Goal: Information Seeking & Learning: Learn about a topic

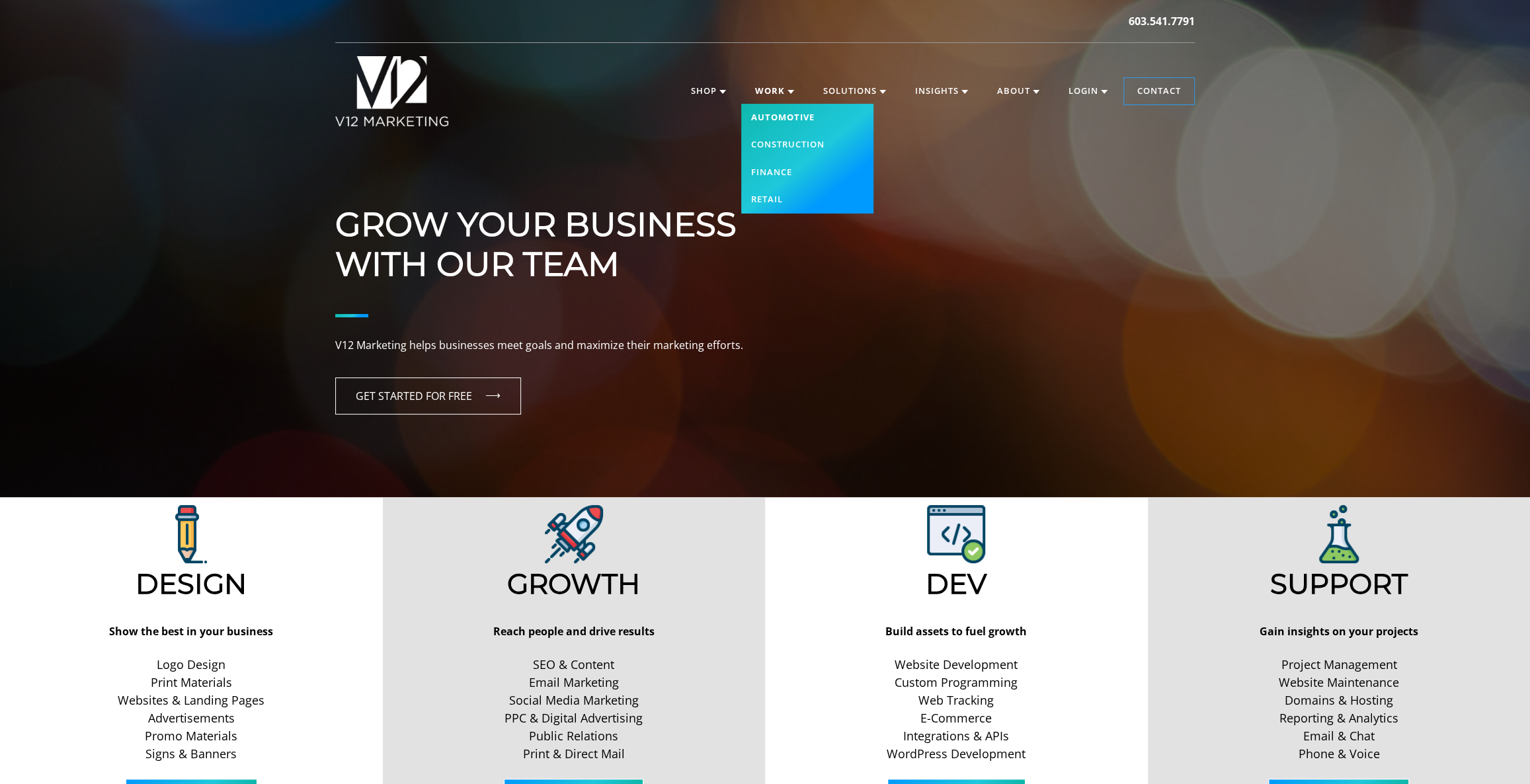
click at [785, 131] on link "Automotive" at bounding box center [807, 118] width 132 height 28
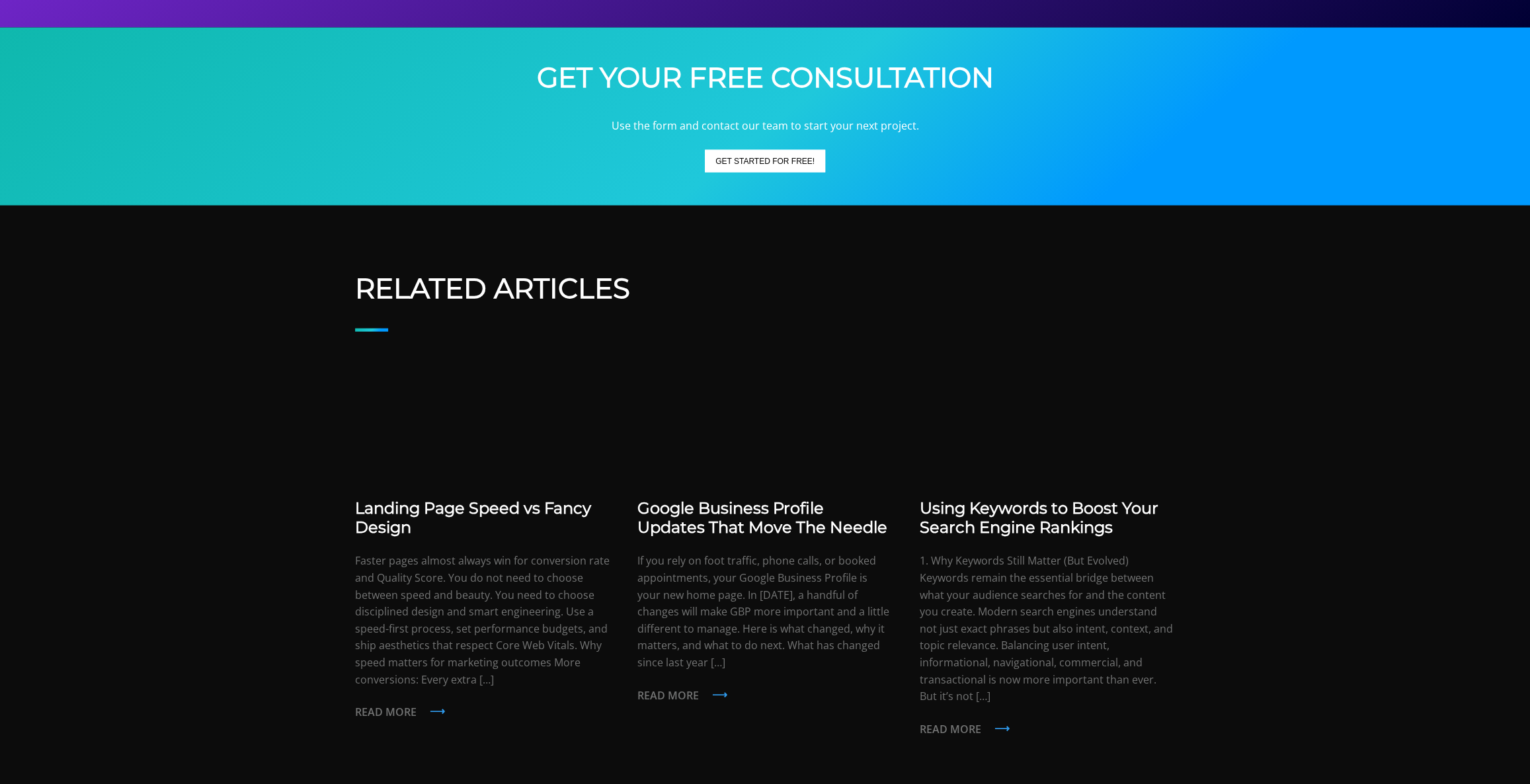
scroll to position [2464, 0]
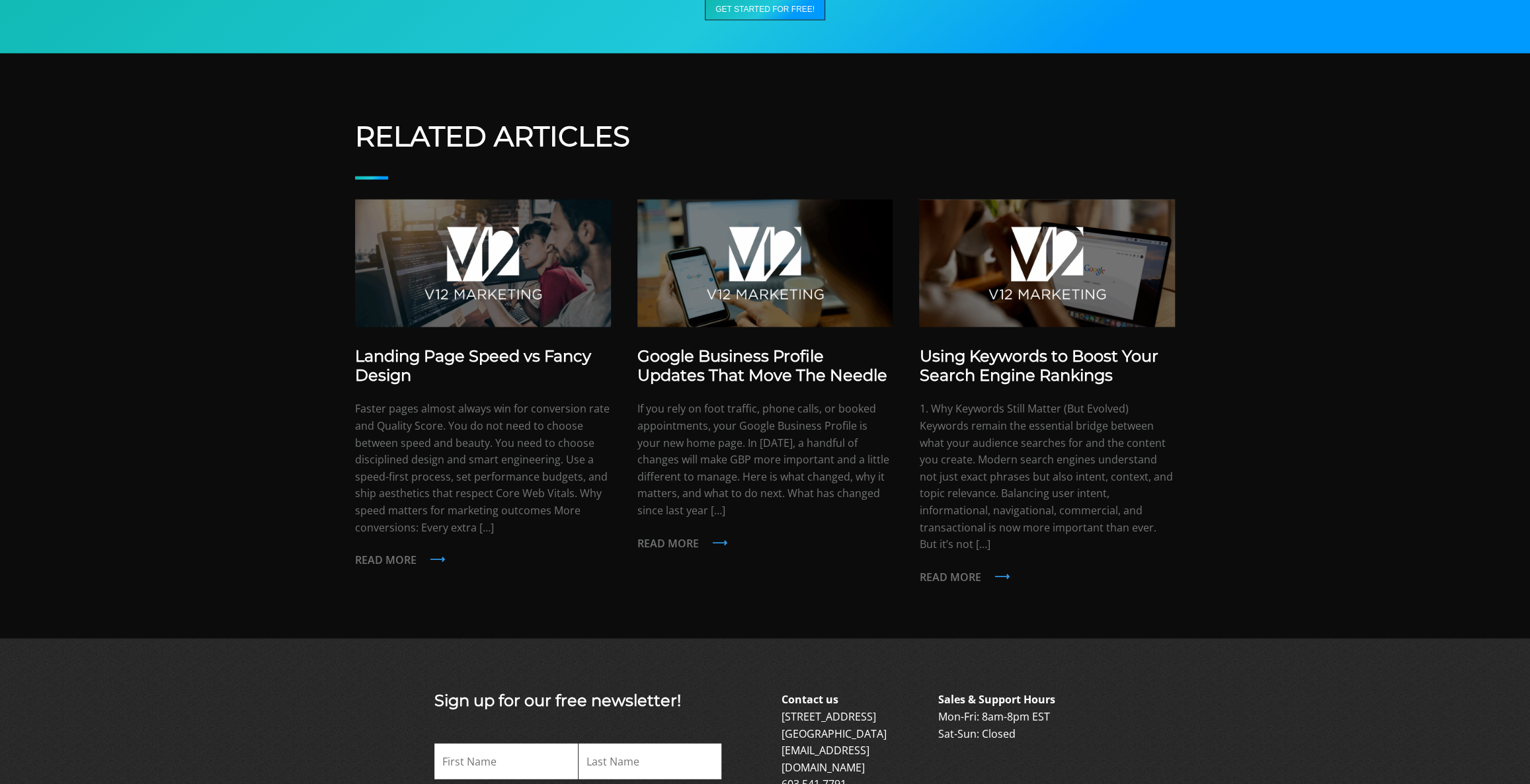
click at [782, 20] on button "Get Started For FREE!" at bounding box center [765, 9] width 120 height 22
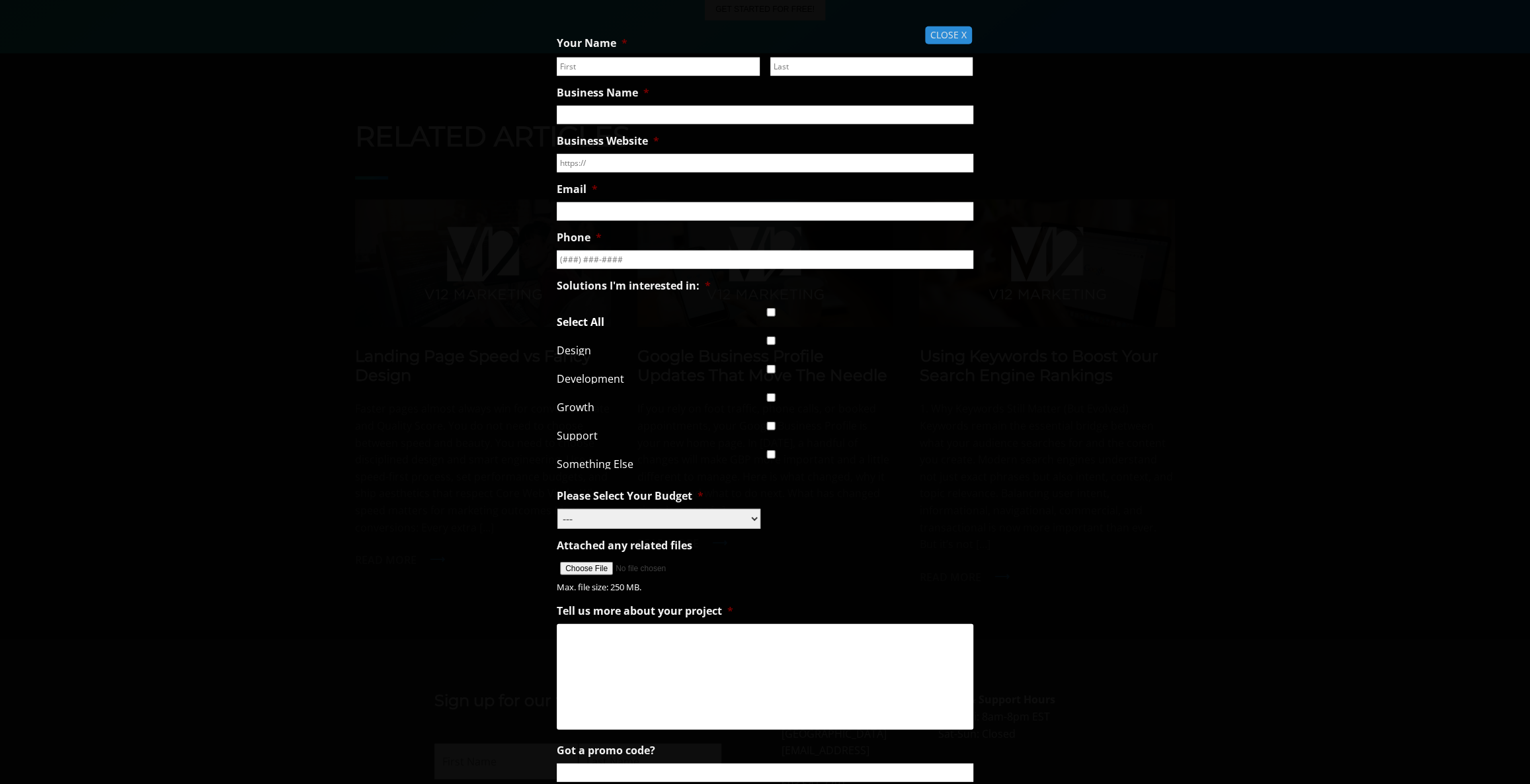
click at [958, 33] on span "CLOSE X" at bounding box center [948, 35] width 47 height 18
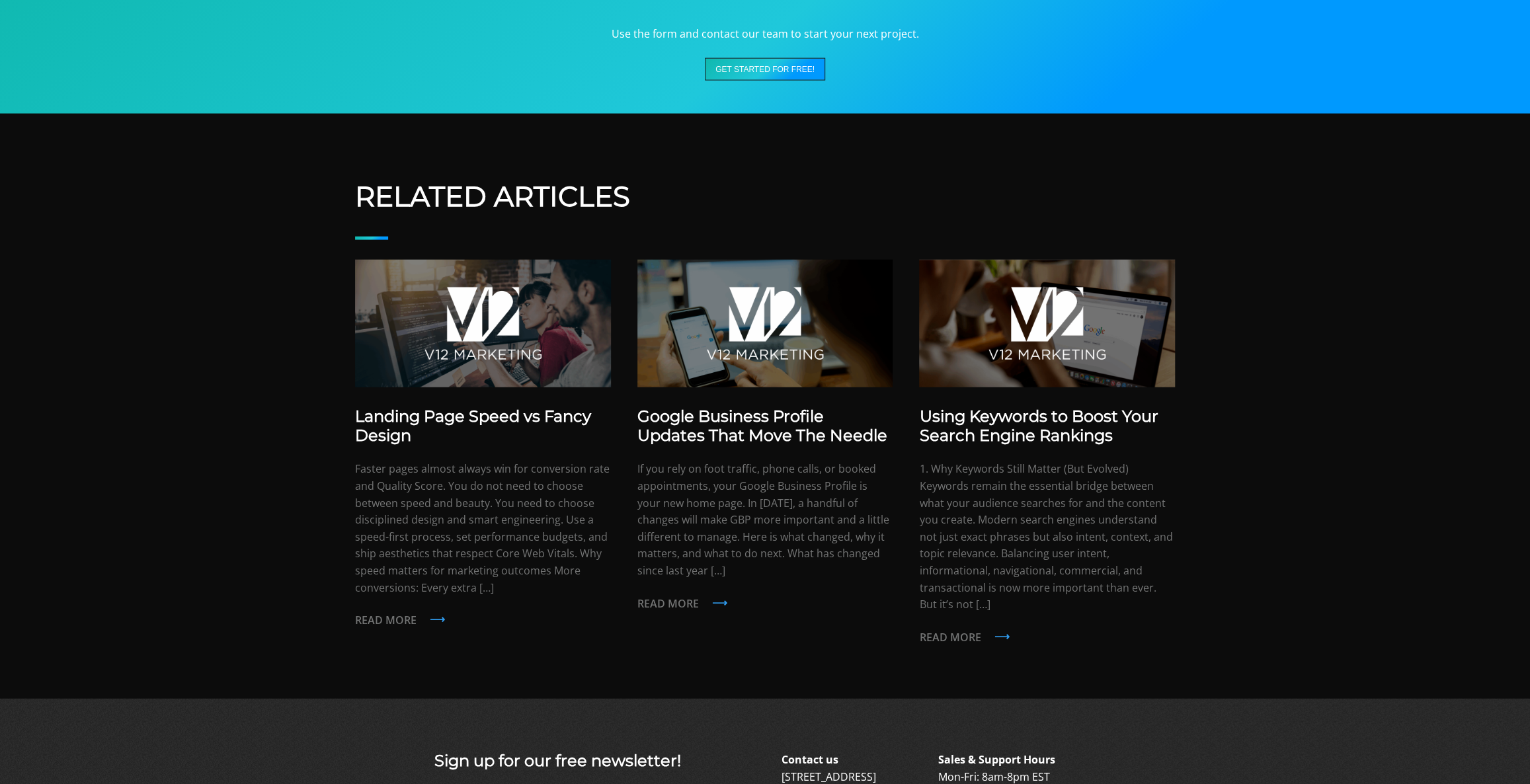
click at [774, 81] on button "Get Started For FREE!" at bounding box center [765, 69] width 120 height 22
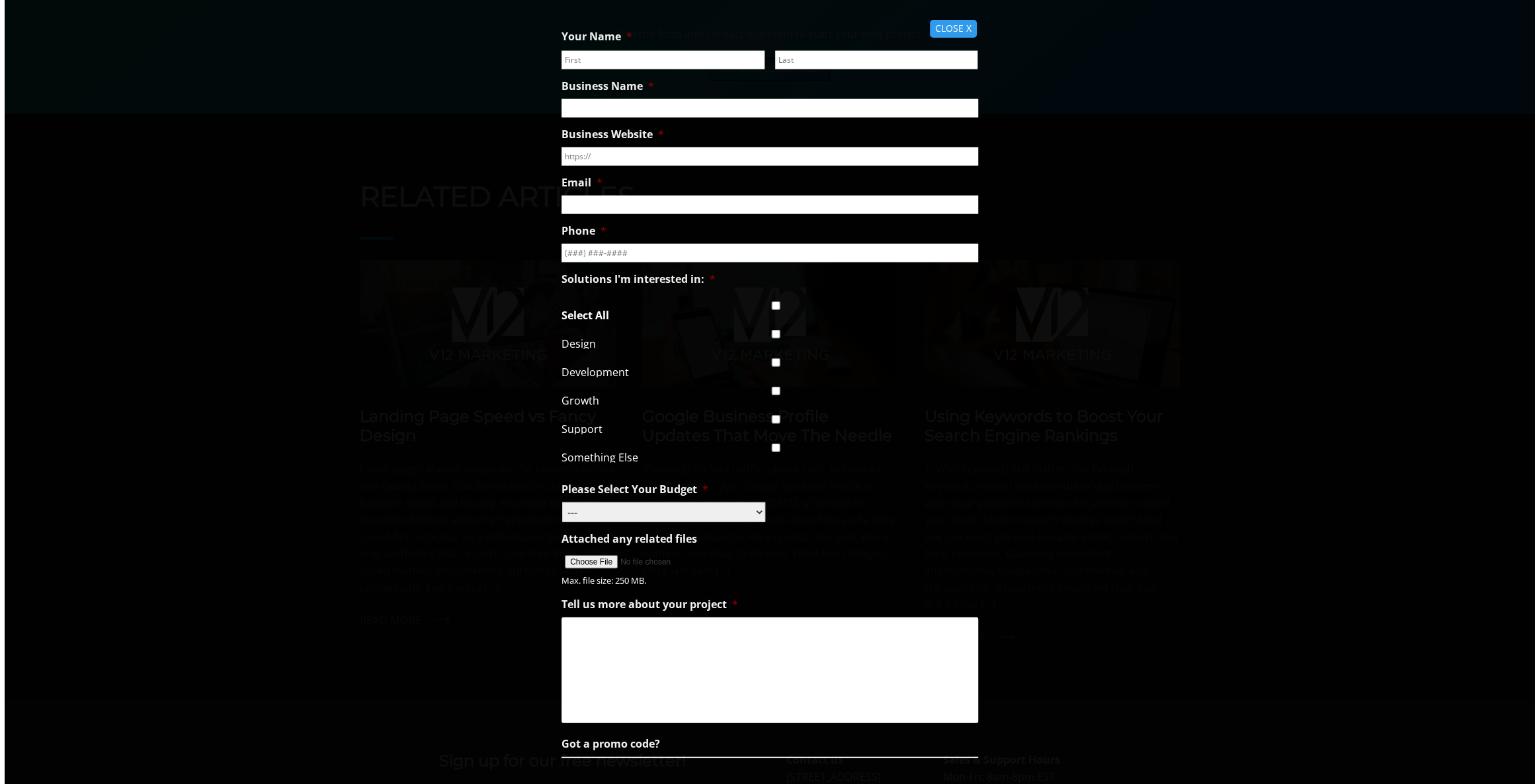
scroll to position [2383, 0]
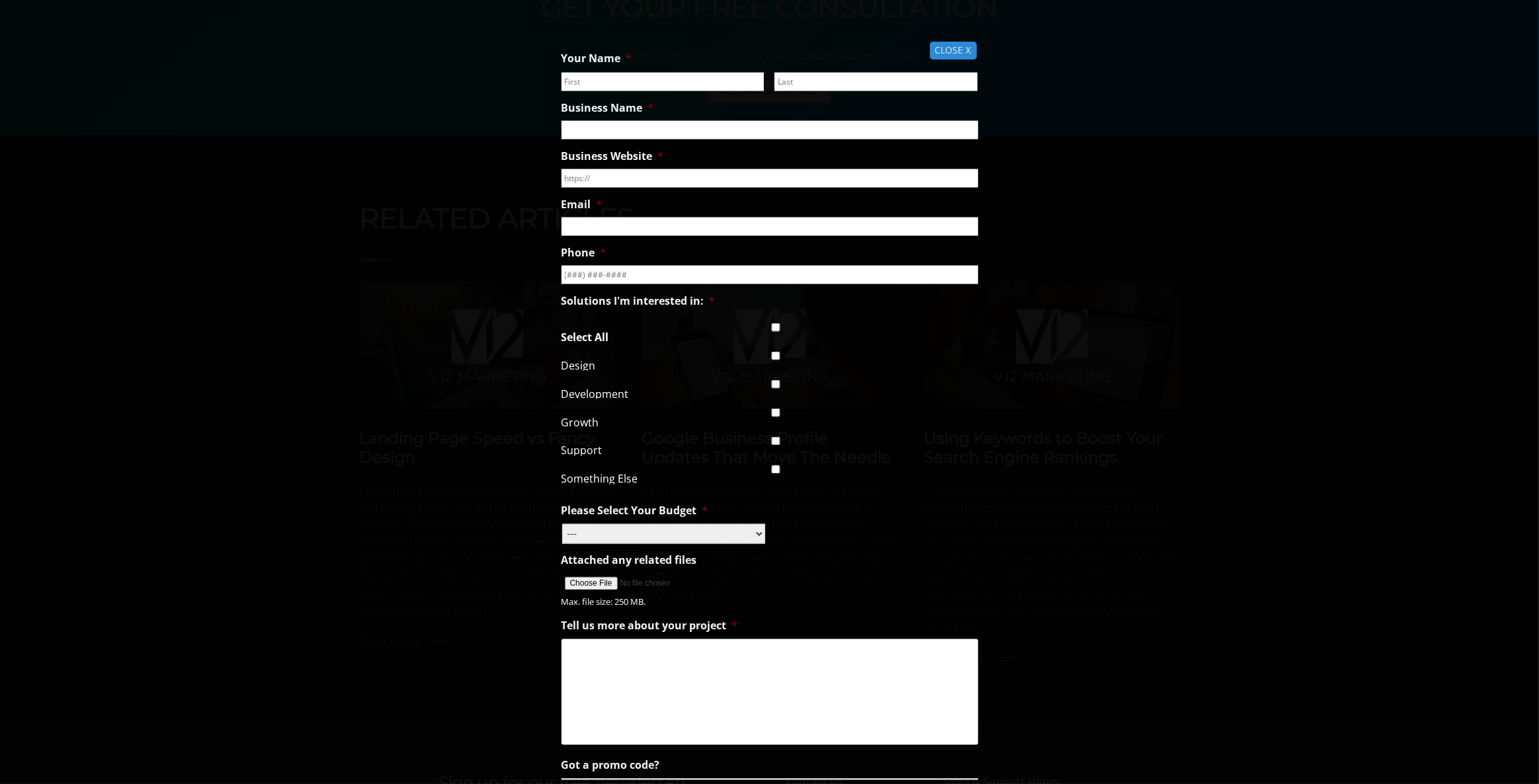
click at [951, 50] on span "CLOSE X" at bounding box center [953, 50] width 47 height 18
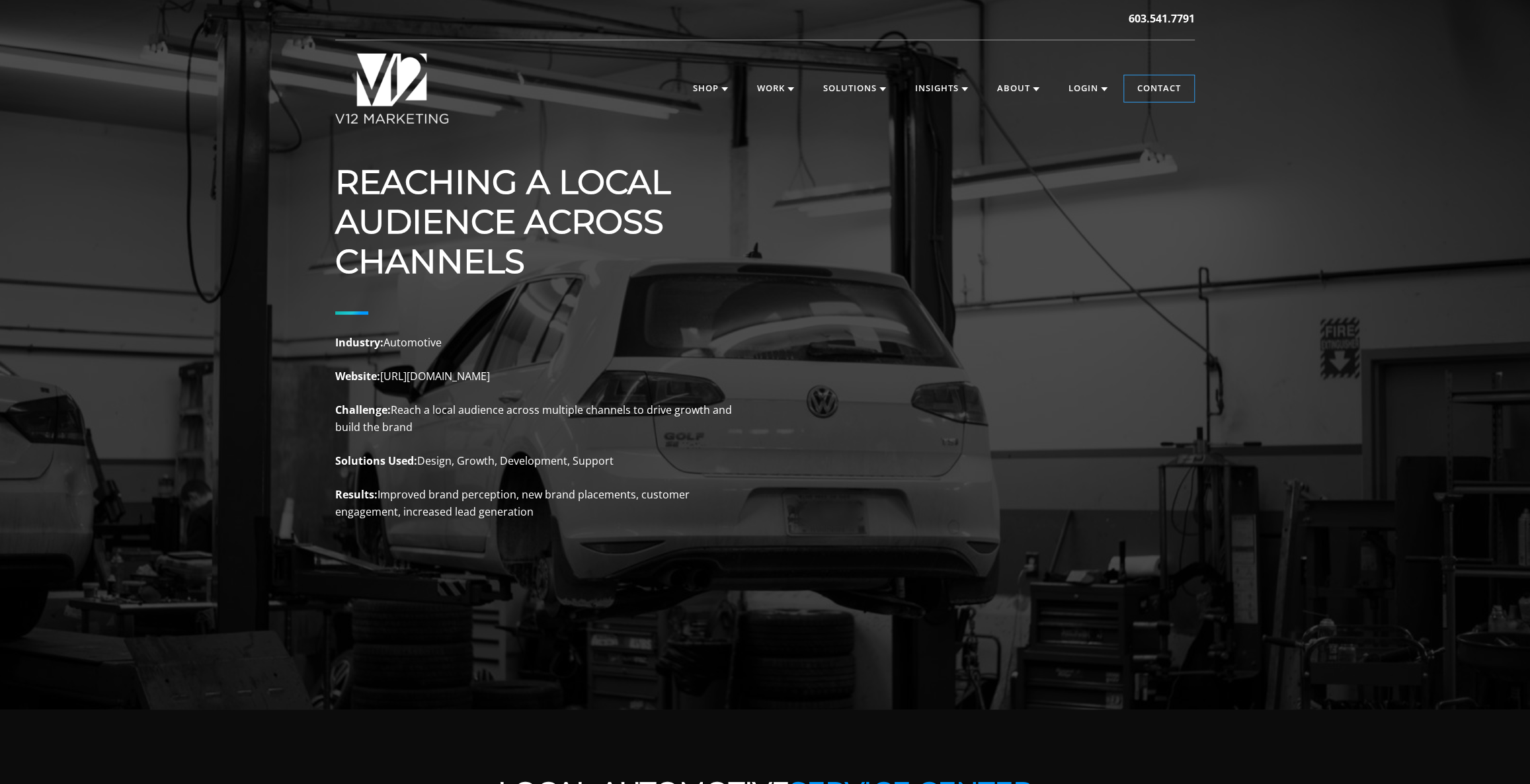
scroll to position [0, 0]
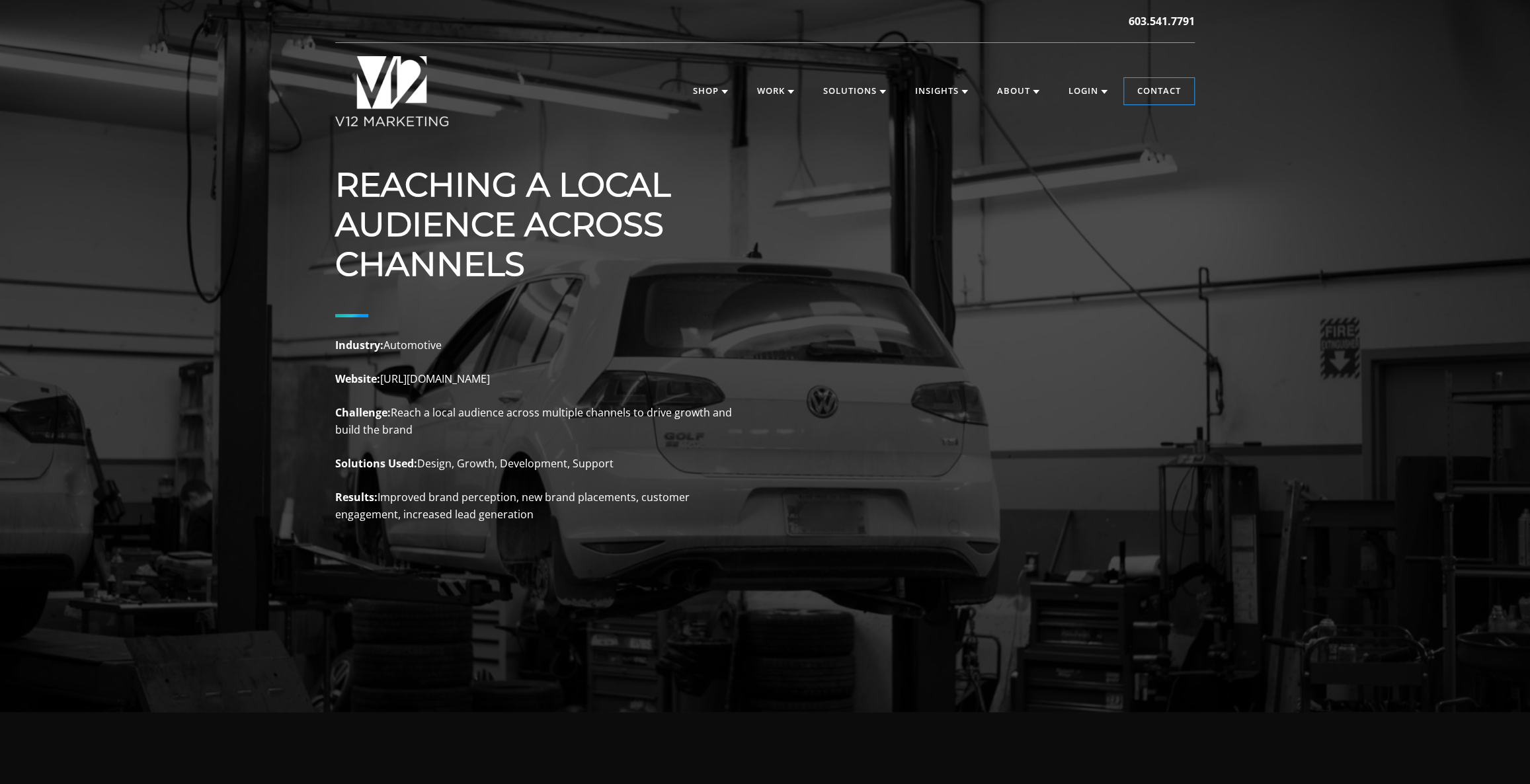
click at [355, 174] on h1 "REACHING A LOCAL AUDIENCE ACROSS CHANNELS" at bounding box center [534, 225] width 397 height 119
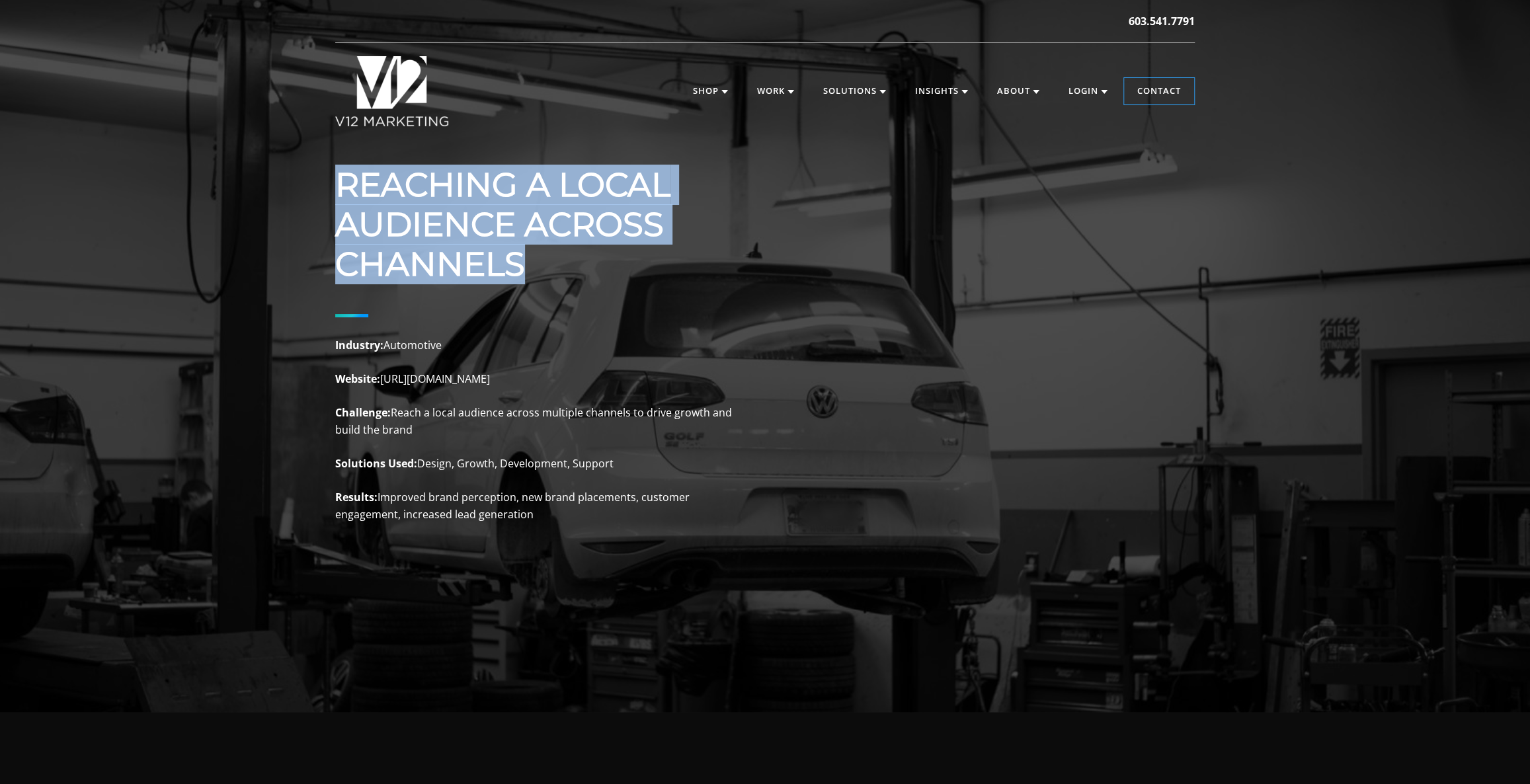
drag, startPoint x: 341, startPoint y: 174, endPoint x: 571, endPoint y: 276, distance: 251.6
click at [571, 276] on h1 "REACHING A LOCAL AUDIENCE ACROSS CHANNELS" at bounding box center [534, 225] width 397 height 119
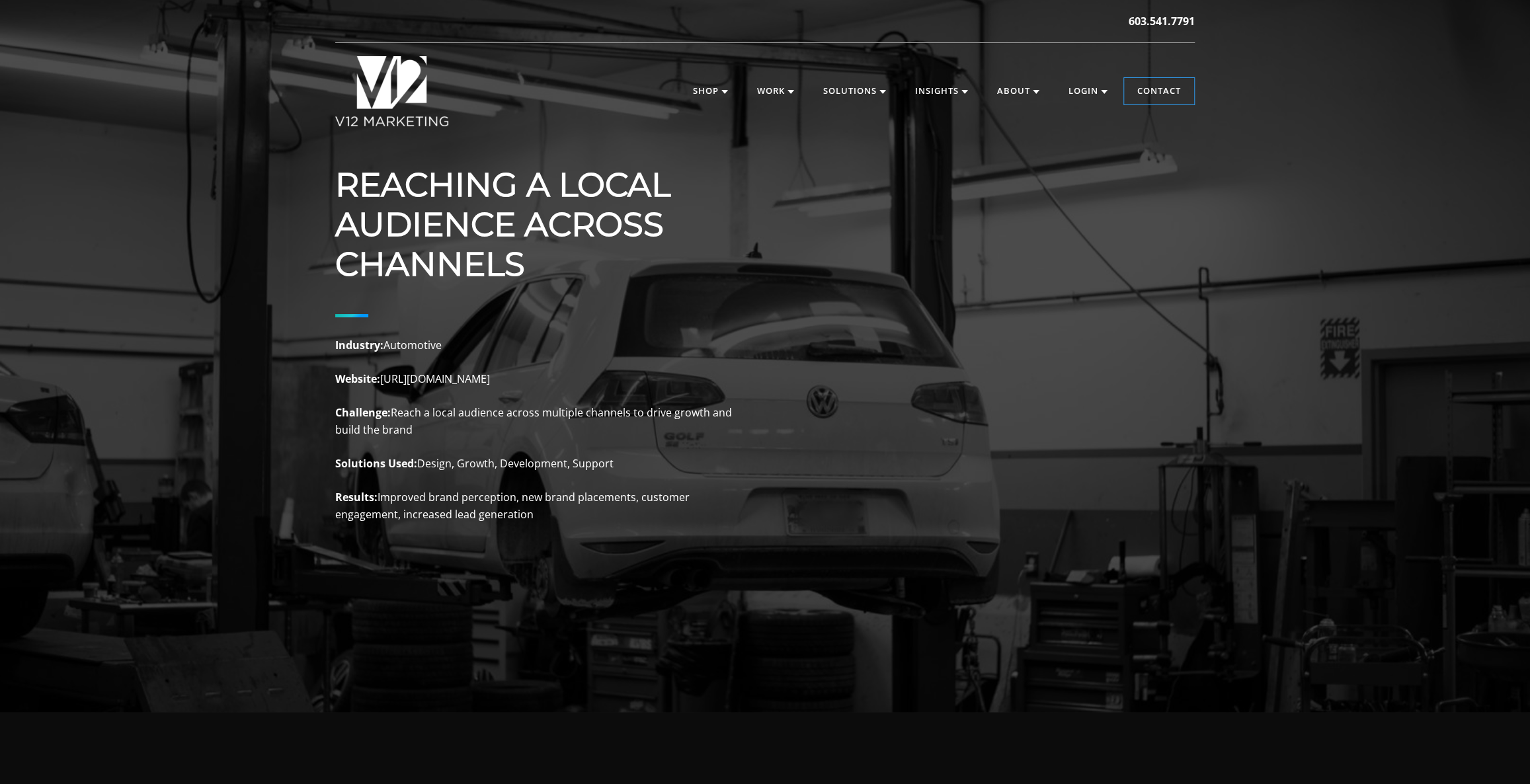
drag, startPoint x: 556, startPoint y: 388, endPoint x: 399, endPoint y: 394, distance: 157.1
click at [399, 394] on p "Industry: Automotive Website: https://reflextuning.com Challenge: Reach a local…" at bounding box center [534, 431] width 397 height 186
click at [532, 389] on p "Industry: Automotive Website: https://reflextuning.com Challenge: Reach a local…" at bounding box center [534, 431] width 397 height 186
drag, startPoint x: 555, startPoint y: 389, endPoint x: 396, endPoint y: 390, distance: 159.0
click at [396, 390] on p "Industry: Automotive Website: https://reflextuning.com Challenge: Reach a local…" at bounding box center [534, 431] width 397 height 186
